Goal: Information Seeking & Learning: Learn about a topic

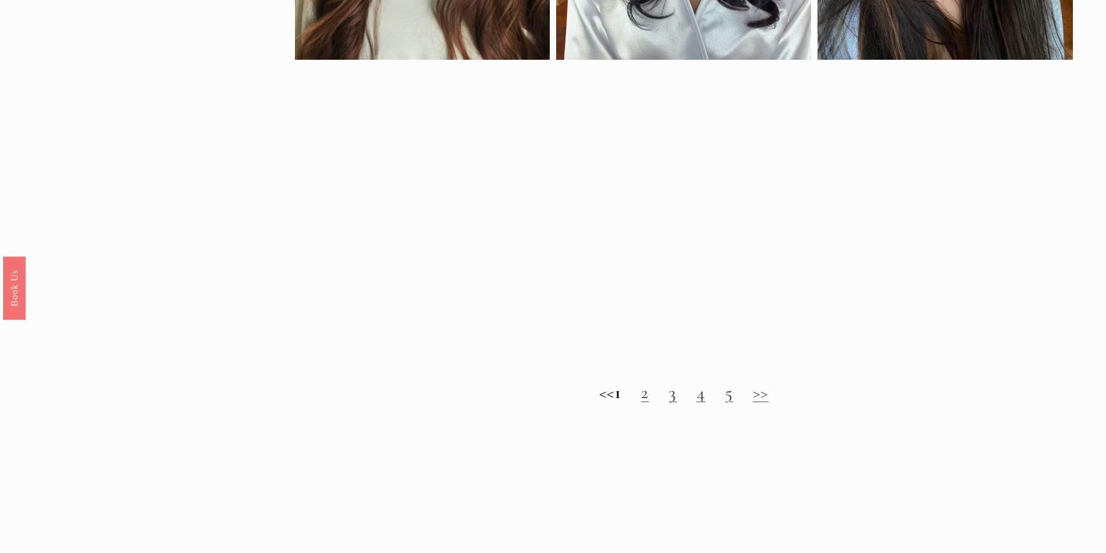
scroll to position [1277, 0]
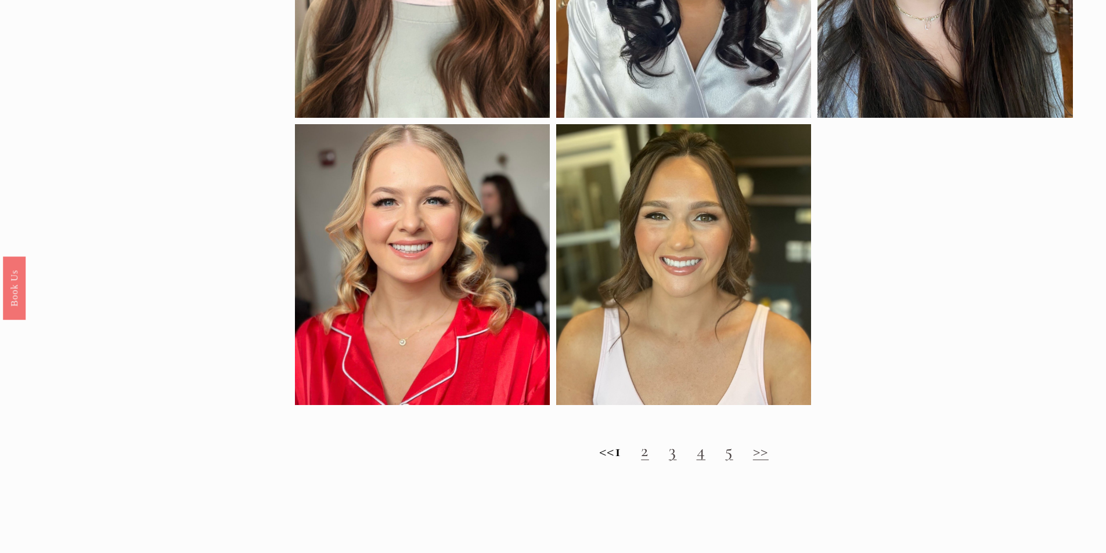
click at [649, 461] on link "2" at bounding box center [645, 450] width 8 height 21
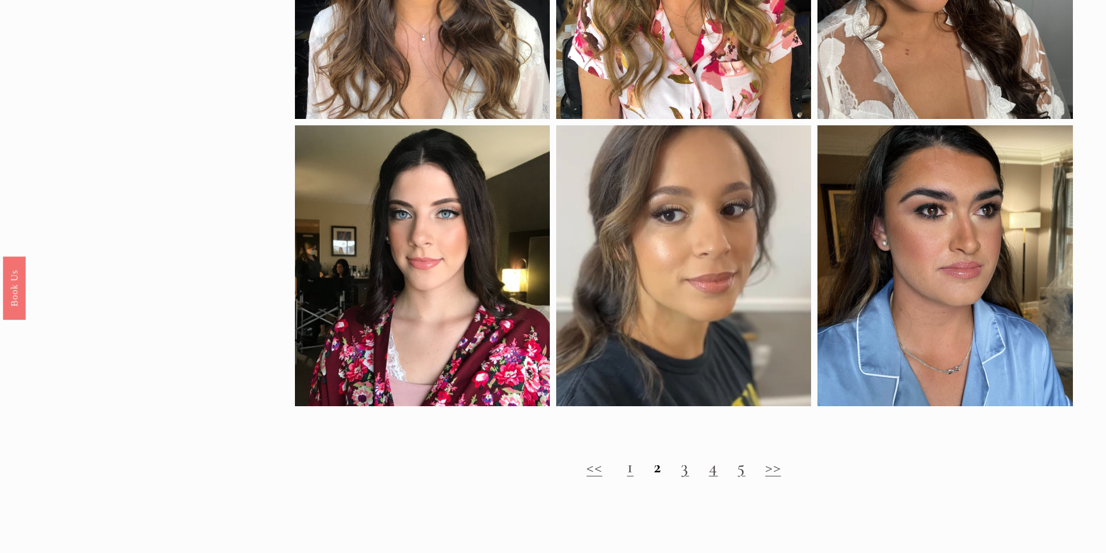
scroll to position [1219, 0]
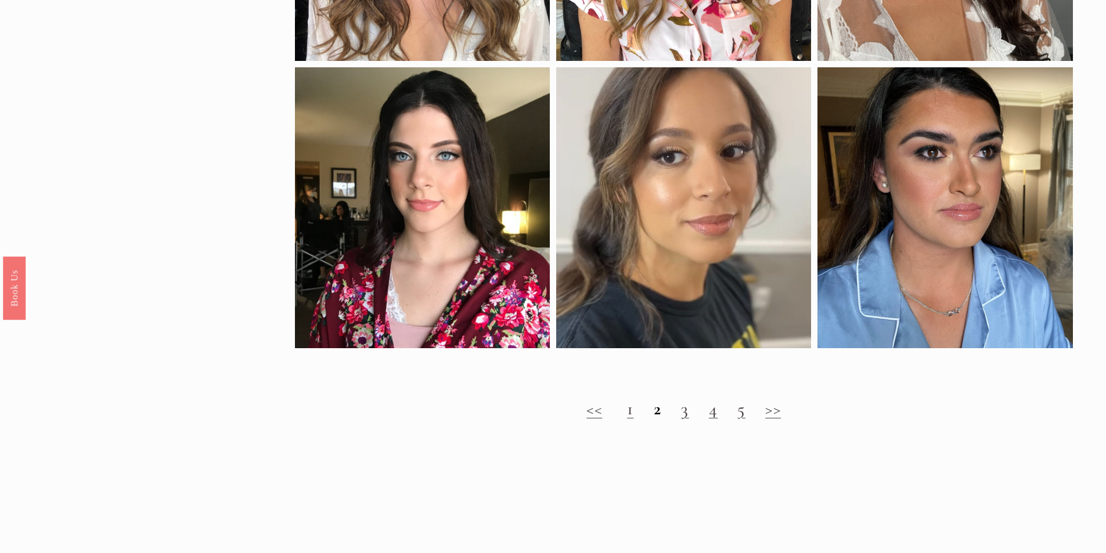
click at [685, 420] on link "3" at bounding box center [685, 408] width 8 height 21
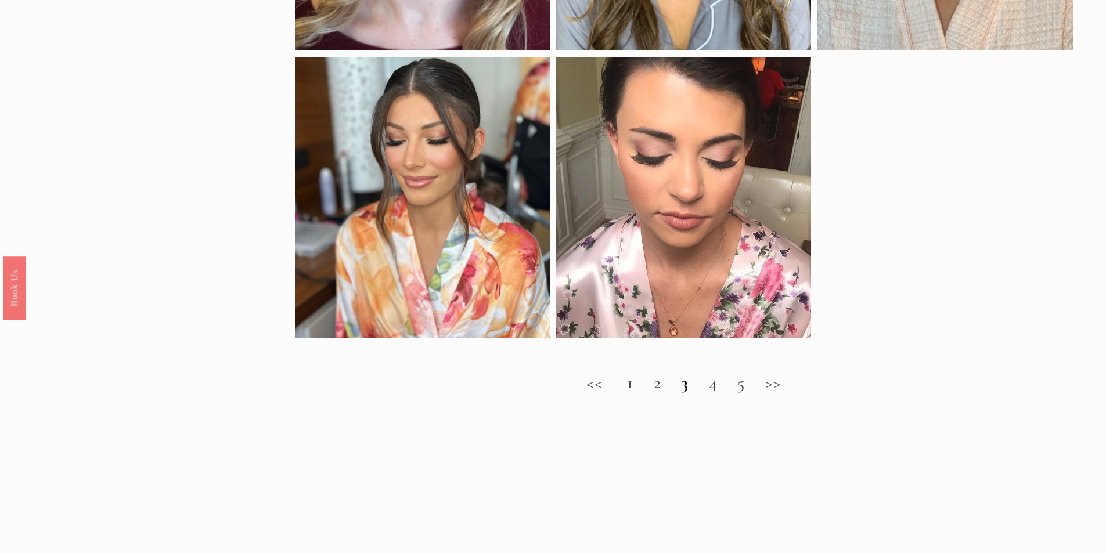
scroll to position [1335, 0]
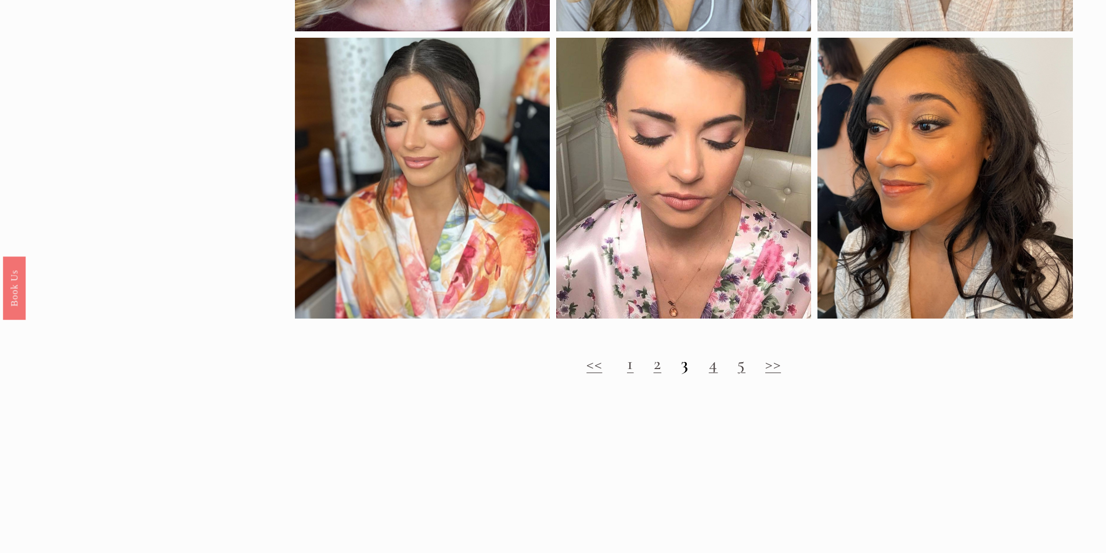
click at [715, 374] on link "4" at bounding box center [713, 363] width 9 height 21
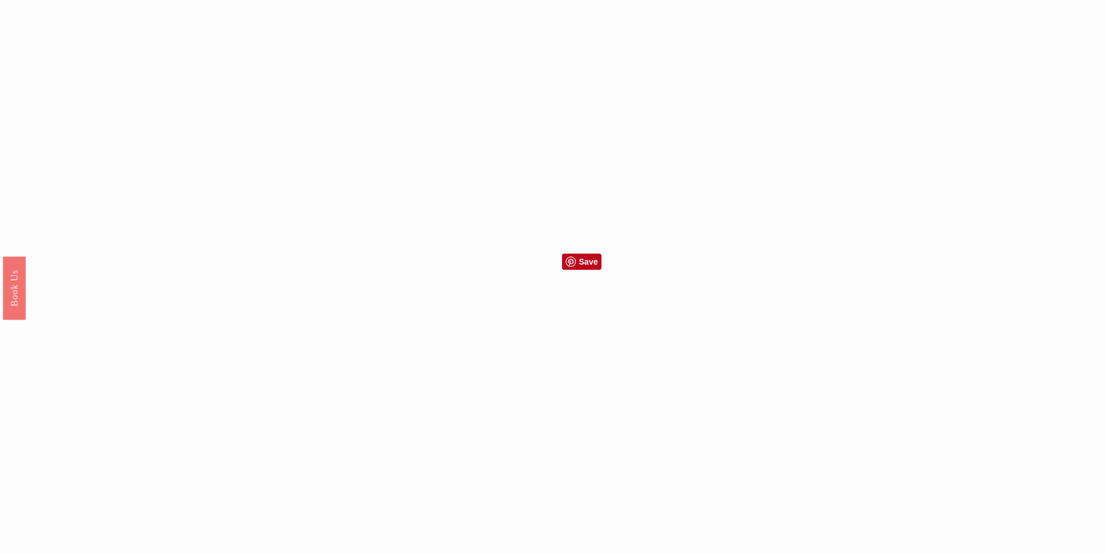
scroll to position [1277, 0]
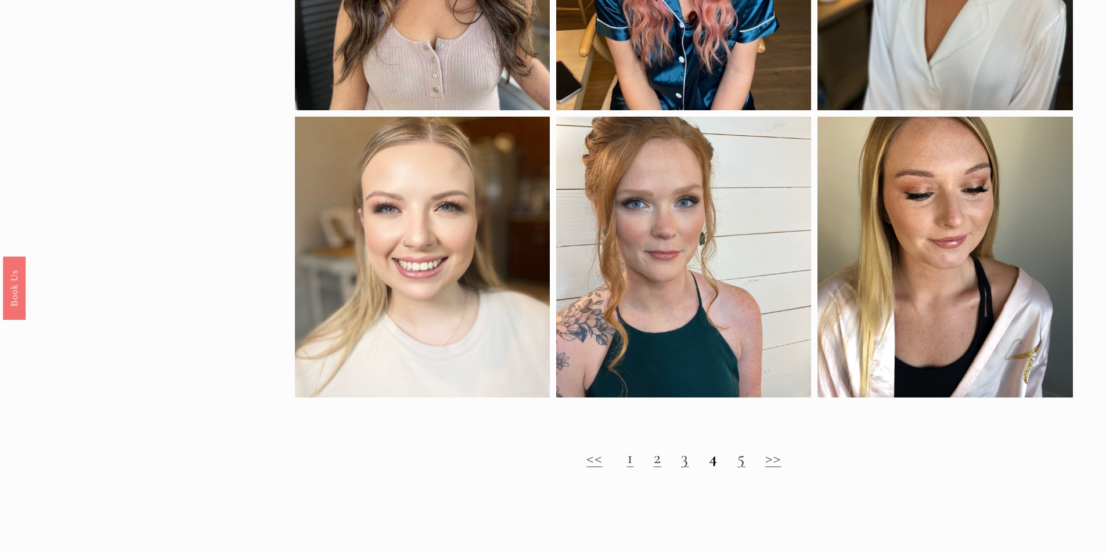
click at [741, 468] on link "5" at bounding box center [741, 457] width 8 height 21
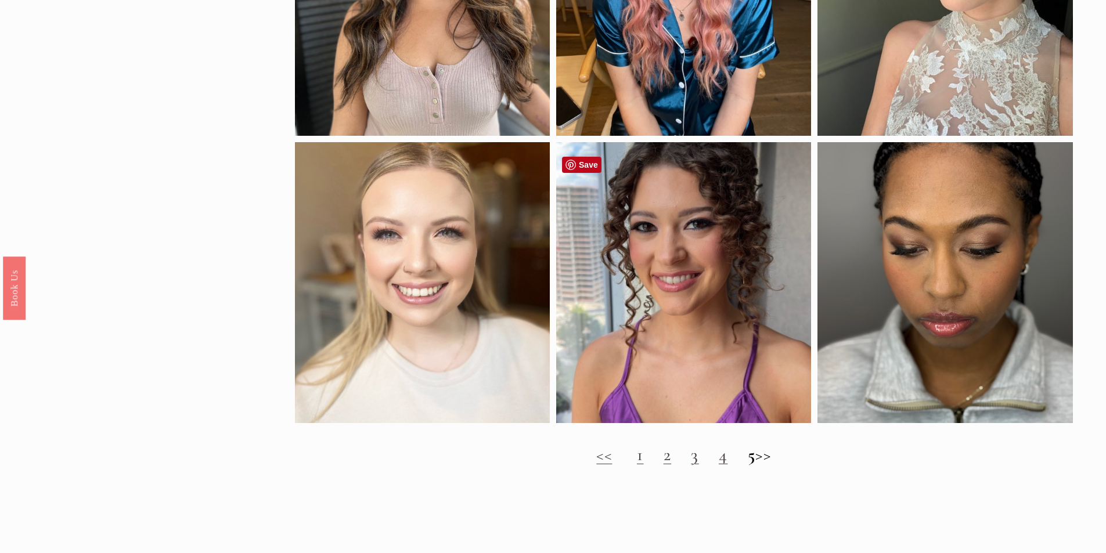
scroll to position [1335, 0]
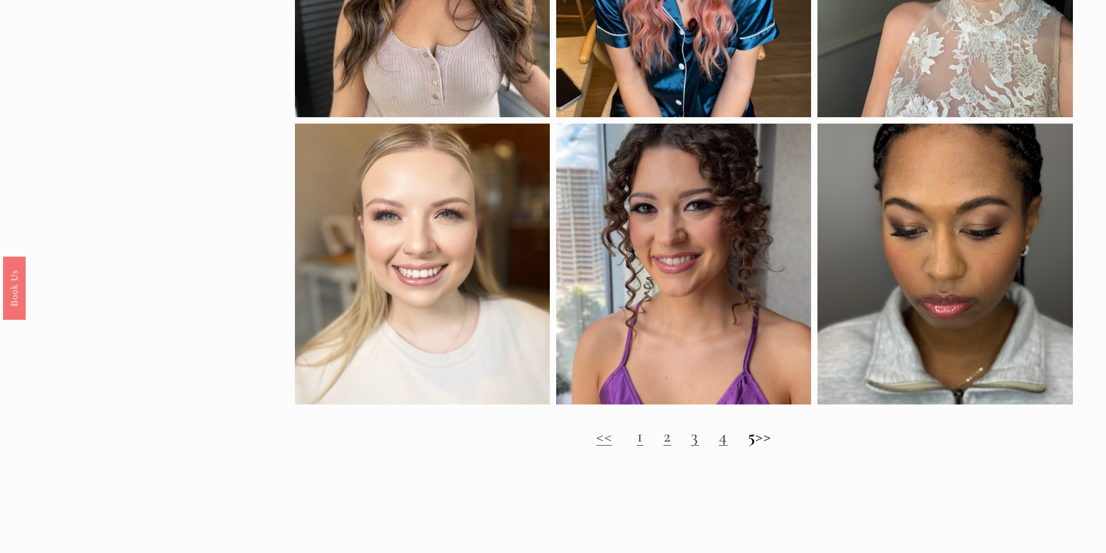
click at [637, 447] on link "1" at bounding box center [640, 435] width 7 height 21
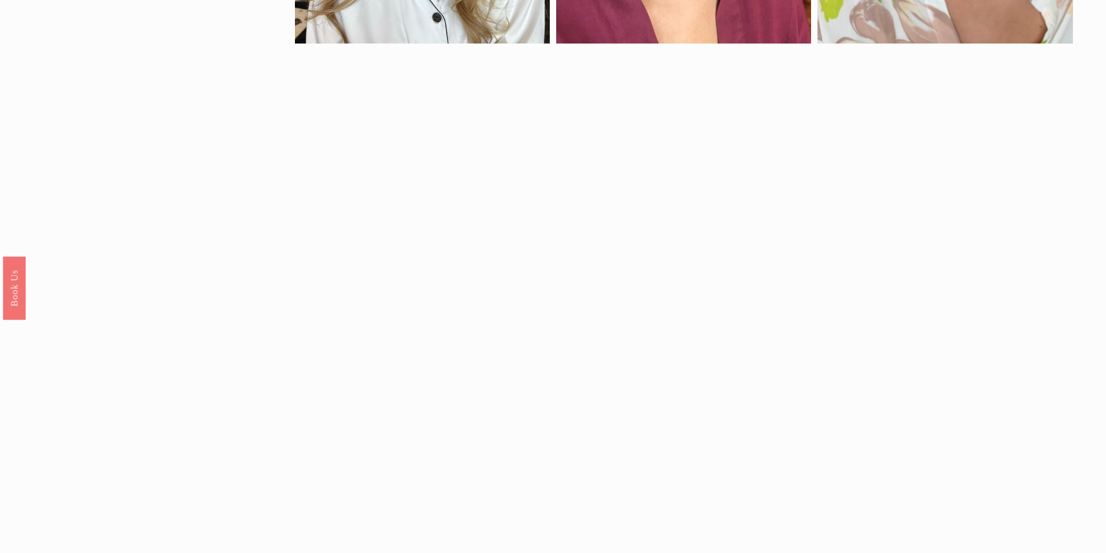
scroll to position [1161, 0]
